Goal: Information Seeking & Learning: Learn about a topic

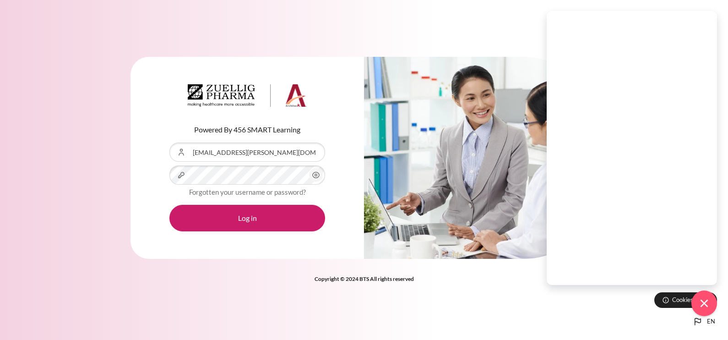
scroll to position [233, 0]
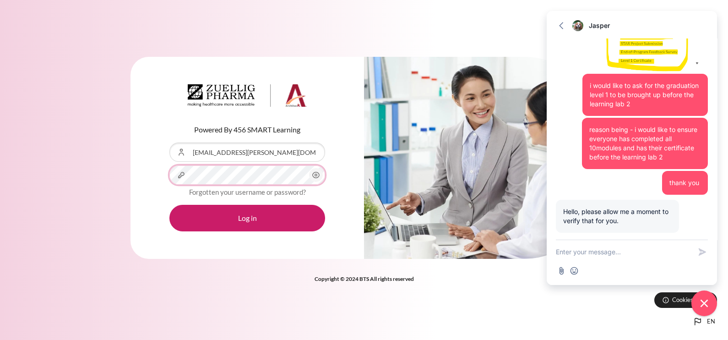
click at [169, 205] on button "Log in" at bounding box center [247, 218] width 156 height 27
click at [588, 247] on textarea "New message" at bounding box center [622, 252] width 135 height 24
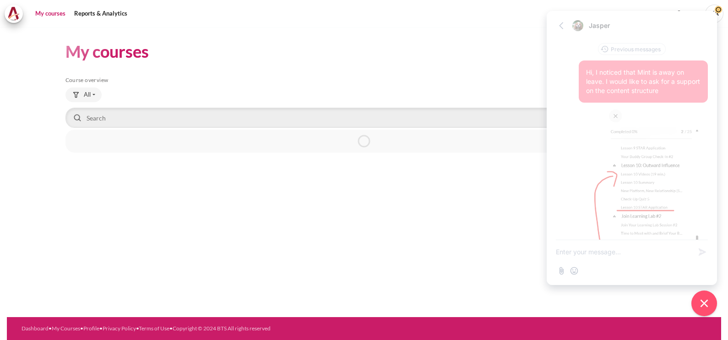
scroll to position [233, 0]
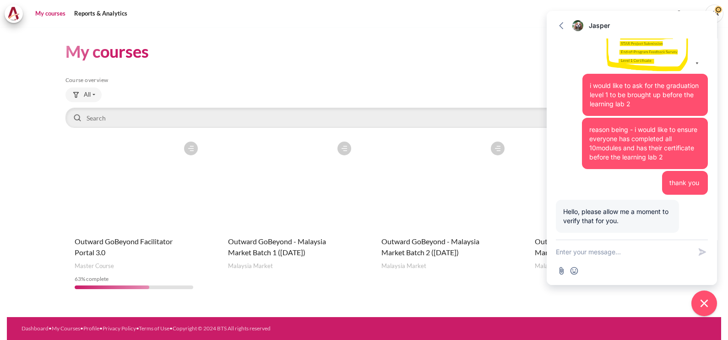
click at [607, 252] on textarea "New message" at bounding box center [622, 252] width 135 height 24
type textarea "HI morning"
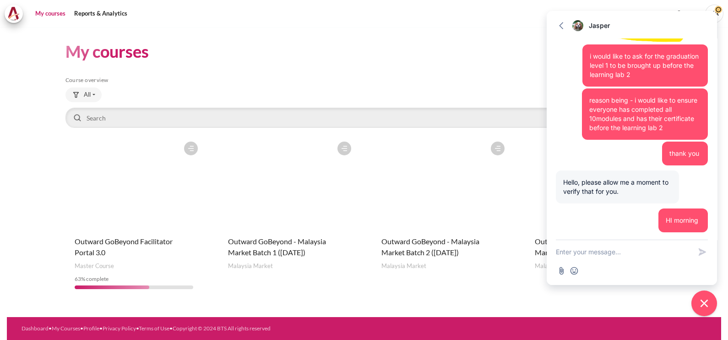
click at [535, 170] on figure "Content" at bounding box center [593, 183] width 137 height 92
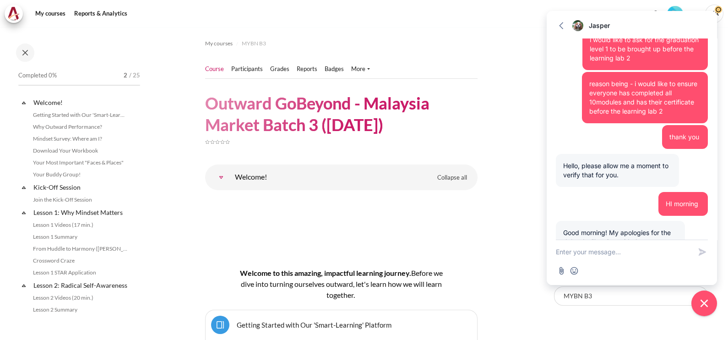
scroll to position [318, 0]
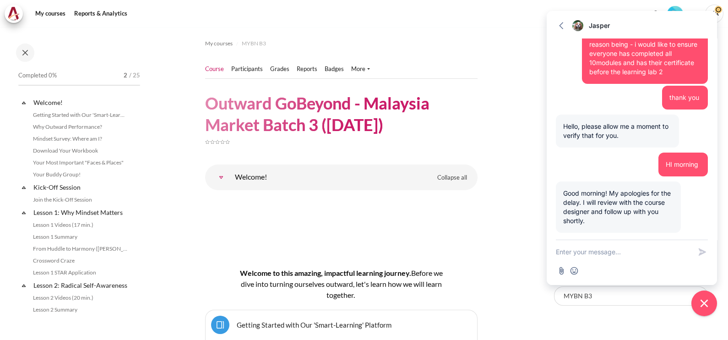
click at [607, 254] on textarea "New message" at bounding box center [622, 252] width 135 height 24
type textarea "hi, no worries. will wait for your updates. Thank you."
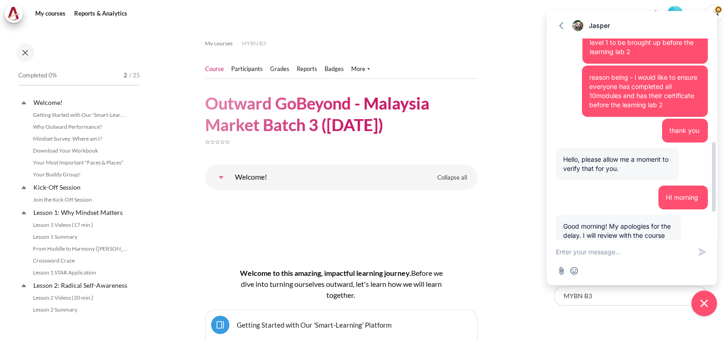
scroll to position [286, 0]
